Goal: Task Accomplishment & Management: Manage account settings

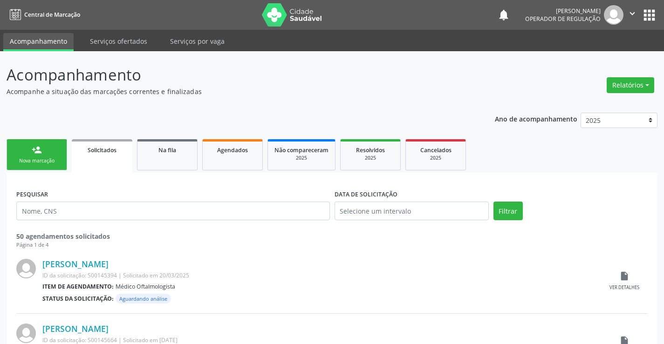
click at [630, 16] on icon "" at bounding box center [632, 13] width 10 height 10
click at [628, 14] on icon "" at bounding box center [632, 13] width 10 height 10
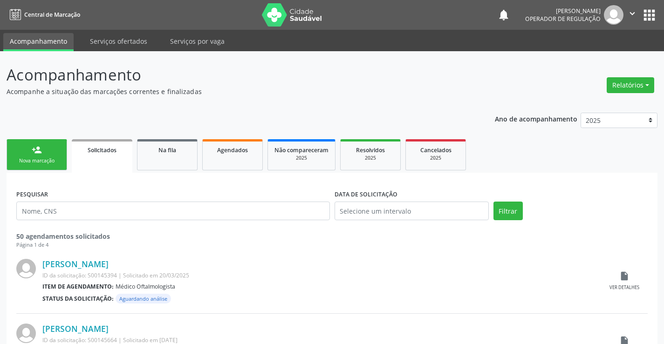
click at [628, 14] on icon "" at bounding box center [632, 13] width 10 height 10
click at [633, 14] on icon "" at bounding box center [632, 13] width 10 height 10
click at [599, 62] on link "Sair" at bounding box center [608, 56] width 64 height 13
